Goal: Transaction & Acquisition: Purchase product/service

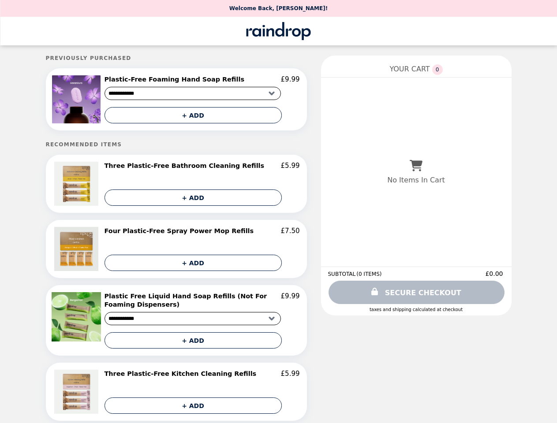
click at [78, 101] on img at bounding box center [77, 99] width 50 height 48
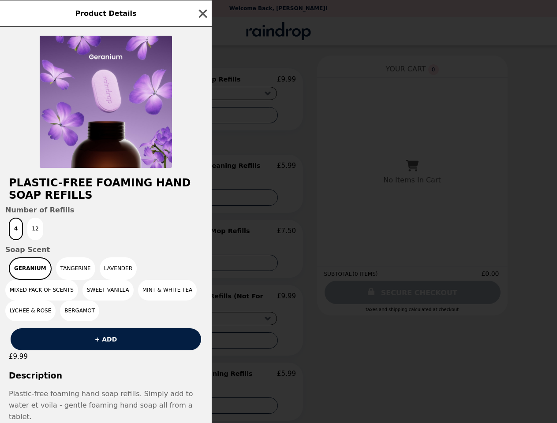
click at [202, 81] on div "Product Details Plastic-Free Foaming Hand Soap Refills Number of Refills 4 12 S…" at bounding box center [278, 211] width 557 height 423
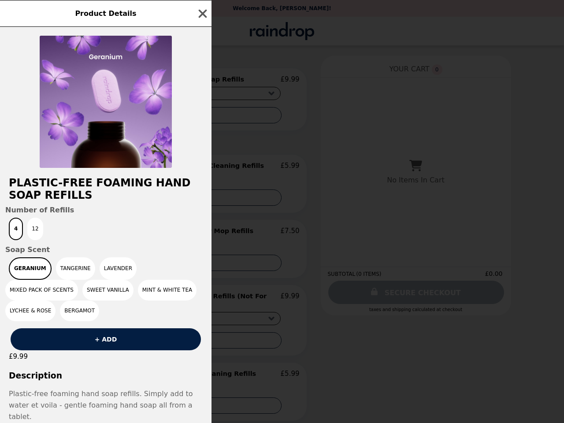
click at [193, 117] on div at bounding box center [106, 97] width 212 height 141
click at [78, 186] on h2 "Plastic-Free Foaming Hand Soap Refills" at bounding box center [106, 189] width 212 height 25
click at [202, 169] on div "Product Details Plastic-Free Foaming Hand Soap Refills Number of Refills 4 12 S…" at bounding box center [282, 211] width 564 height 423
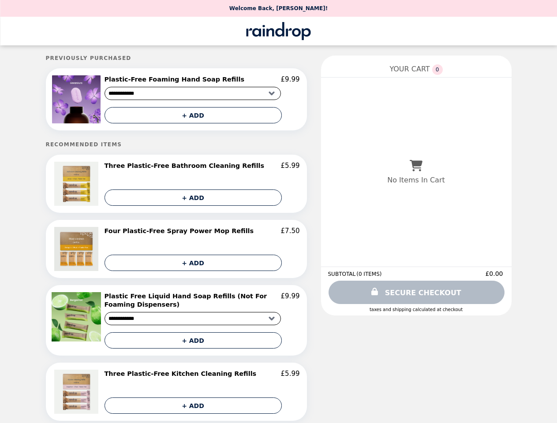
click at [193, 200] on button "+ ADD" at bounding box center [192, 198] width 177 height 16
click at [78, 252] on img at bounding box center [77, 249] width 46 height 44
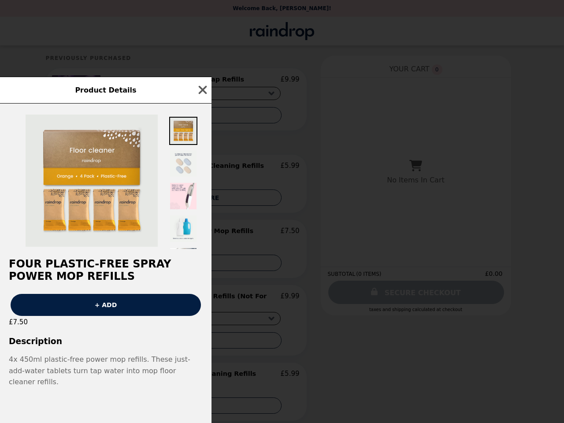
click at [193, 265] on h2 "Four Plastic-Free Spray Power Mop Refills" at bounding box center [106, 270] width 212 height 25
click at [78, 316] on button "+ ADD" at bounding box center [106, 305] width 190 height 22
